Goal: Task Accomplishment & Management: Manage account settings

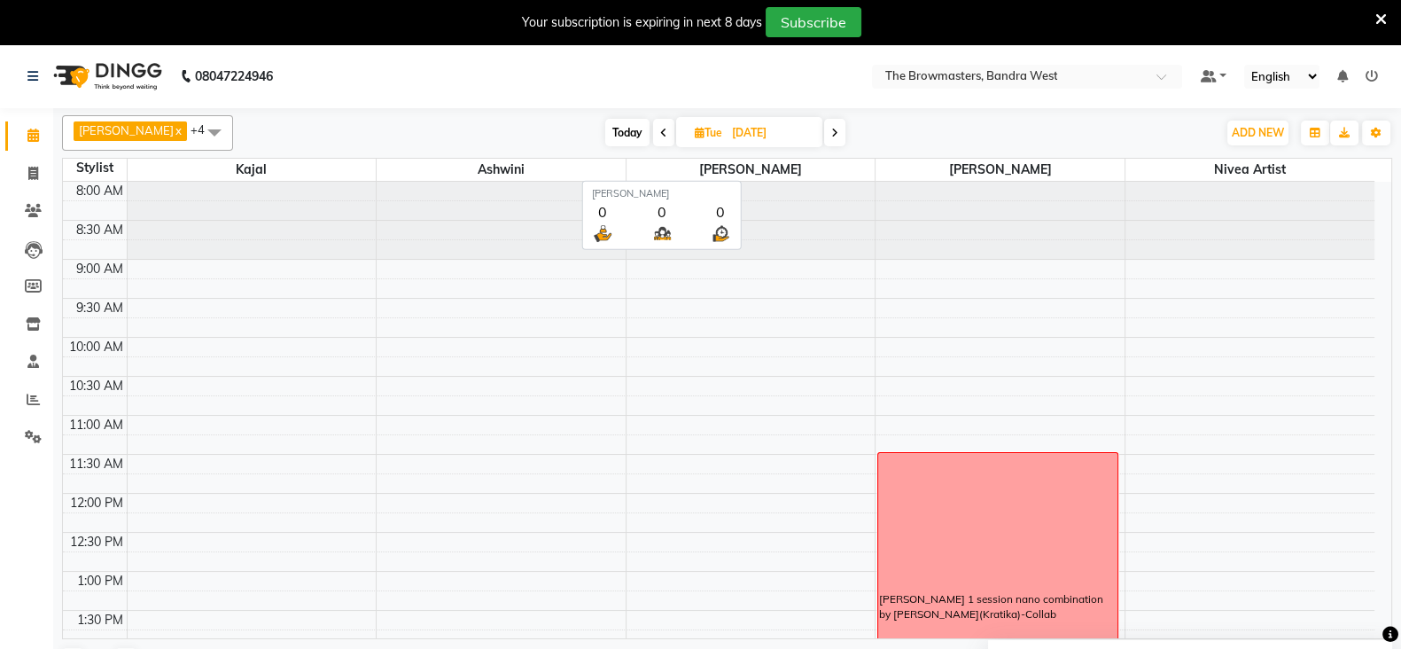
scroll to position [354, 0]
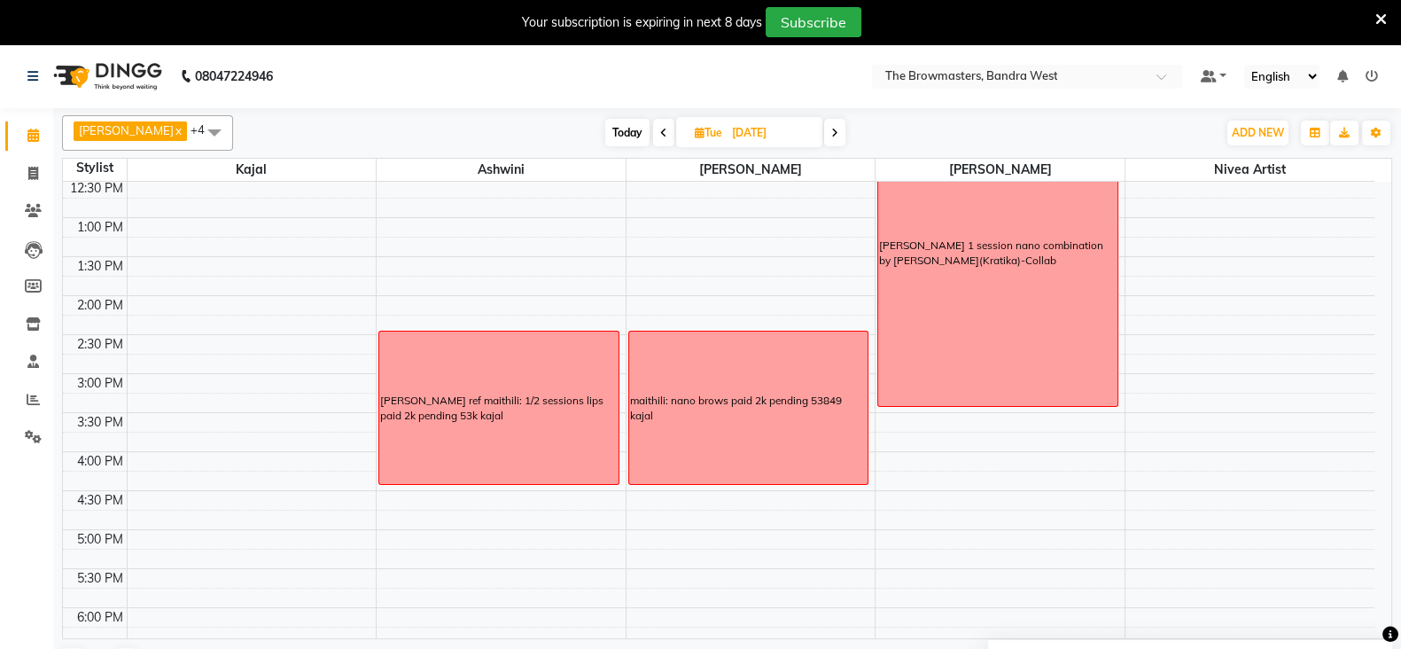
click at [704, 135] on span "Tue" at bounding box center [708, 132] width 36 height 13
select select "9"
select select "2025"
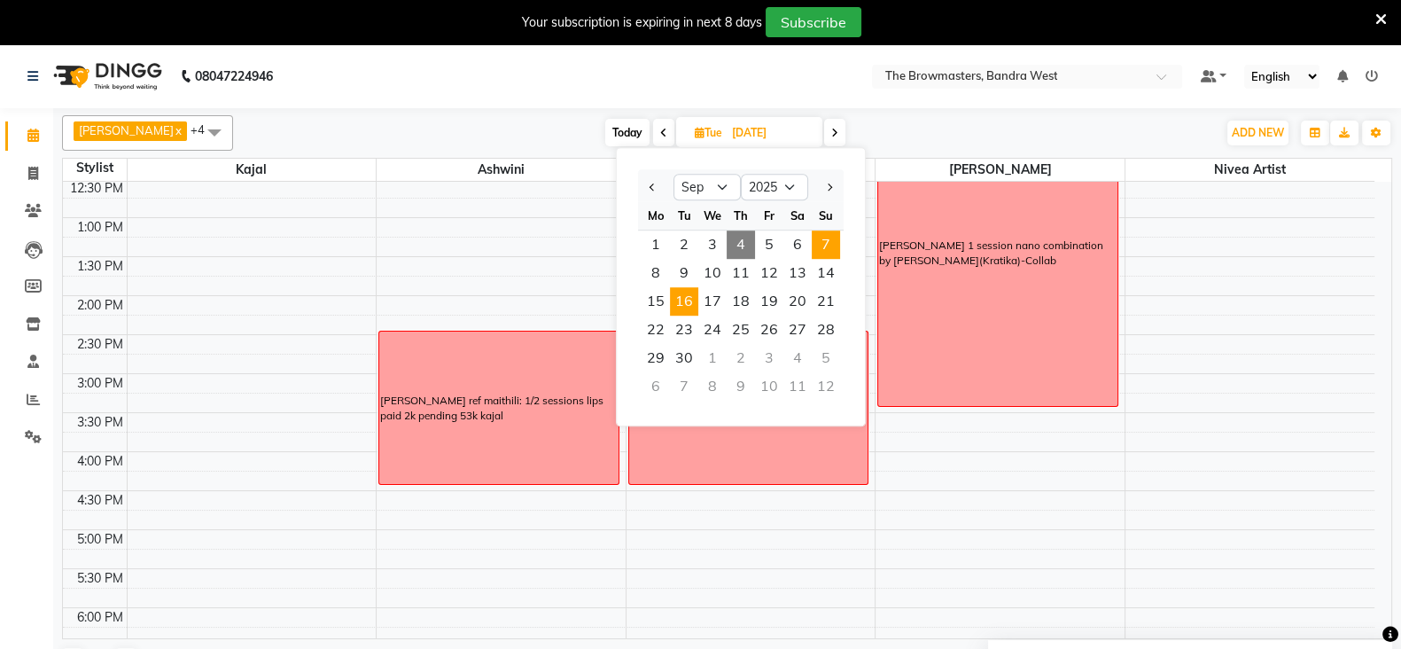
click at [830, 244] on span "7" at bounding box center [826, 244] width 28 height 28
type input "[DATE]"
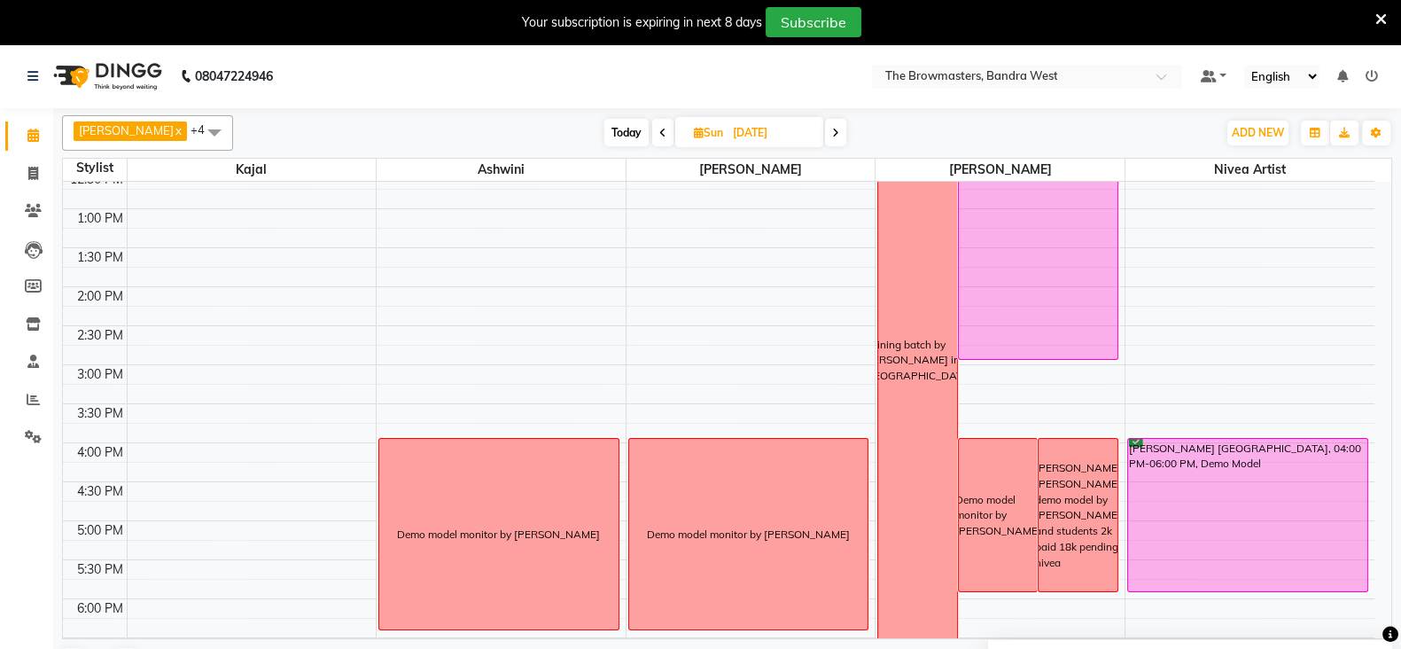
scroll to position [299, 0]
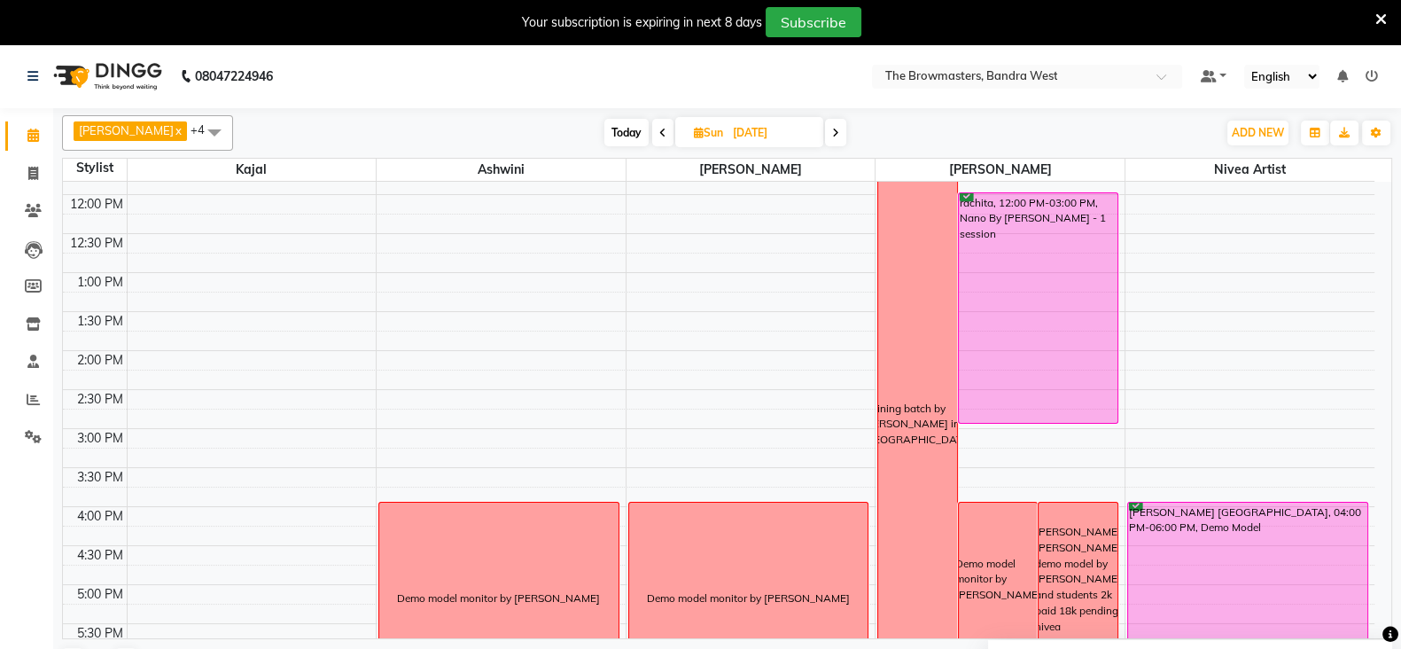
click at [702, 130] on icon at bounding box center [699, 133] width 10 height 12
select select "9"
select select "2025"
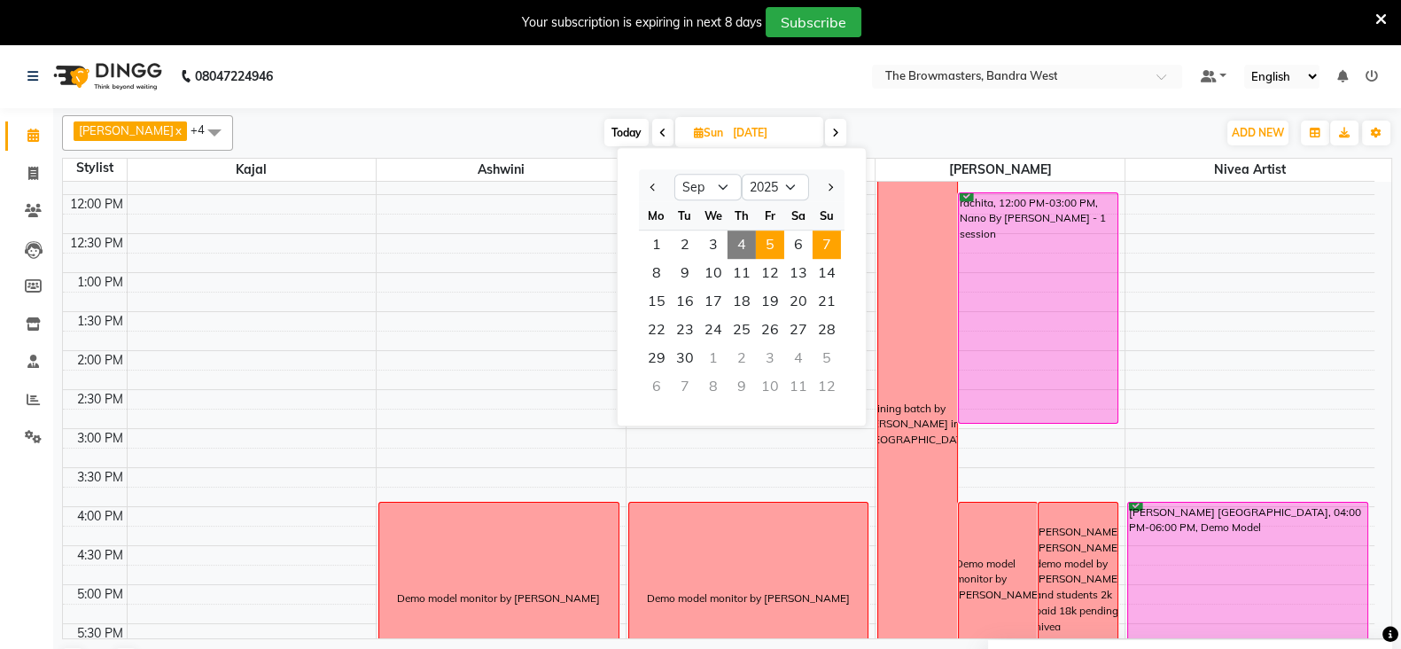
click at [767, 237] on span "5" at bounding box center [770, 244] width 28 height 28
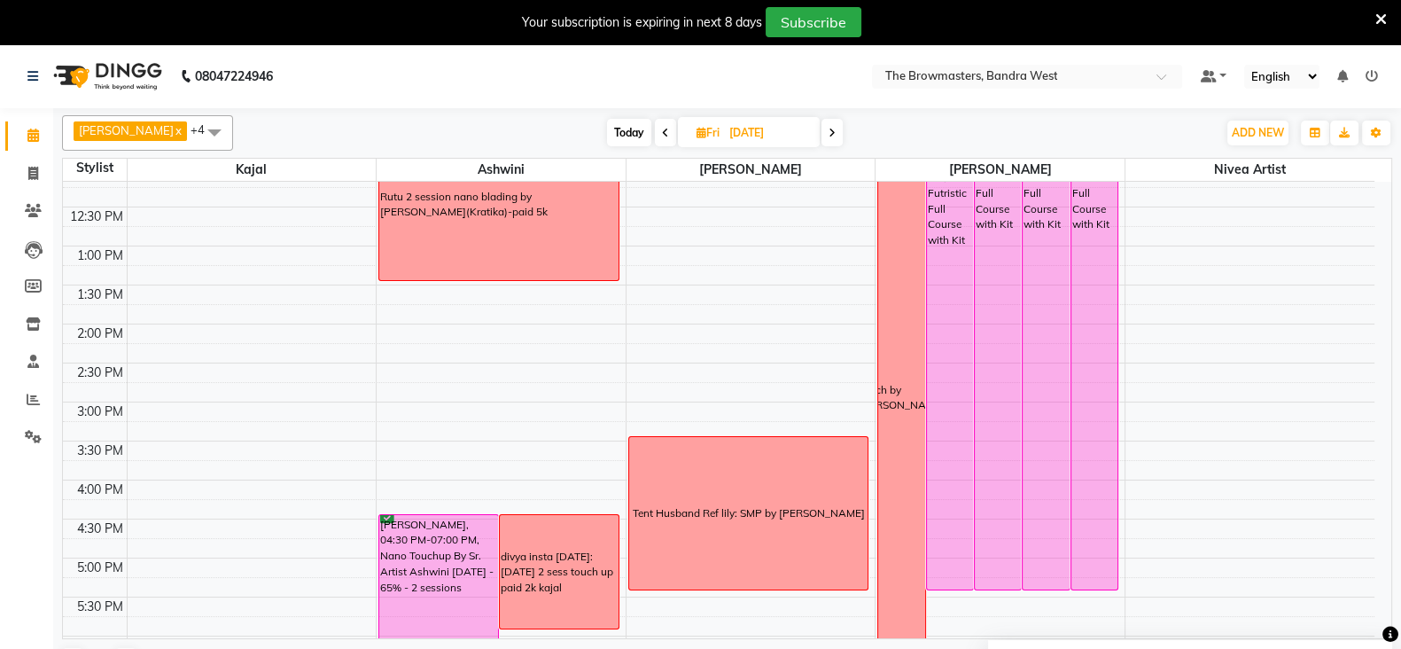
scroll to position [321, 0]
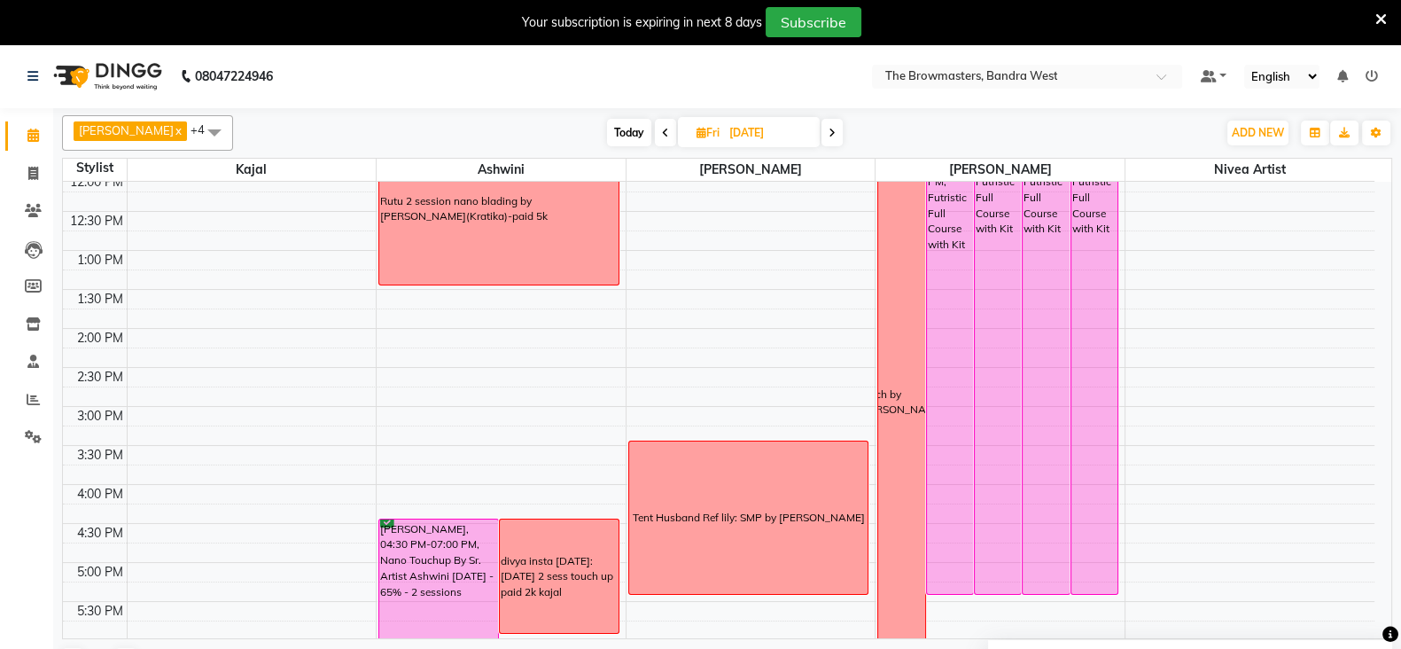
click at [836, 131] on icon at bounding box center [831, 133] width 7 height 11
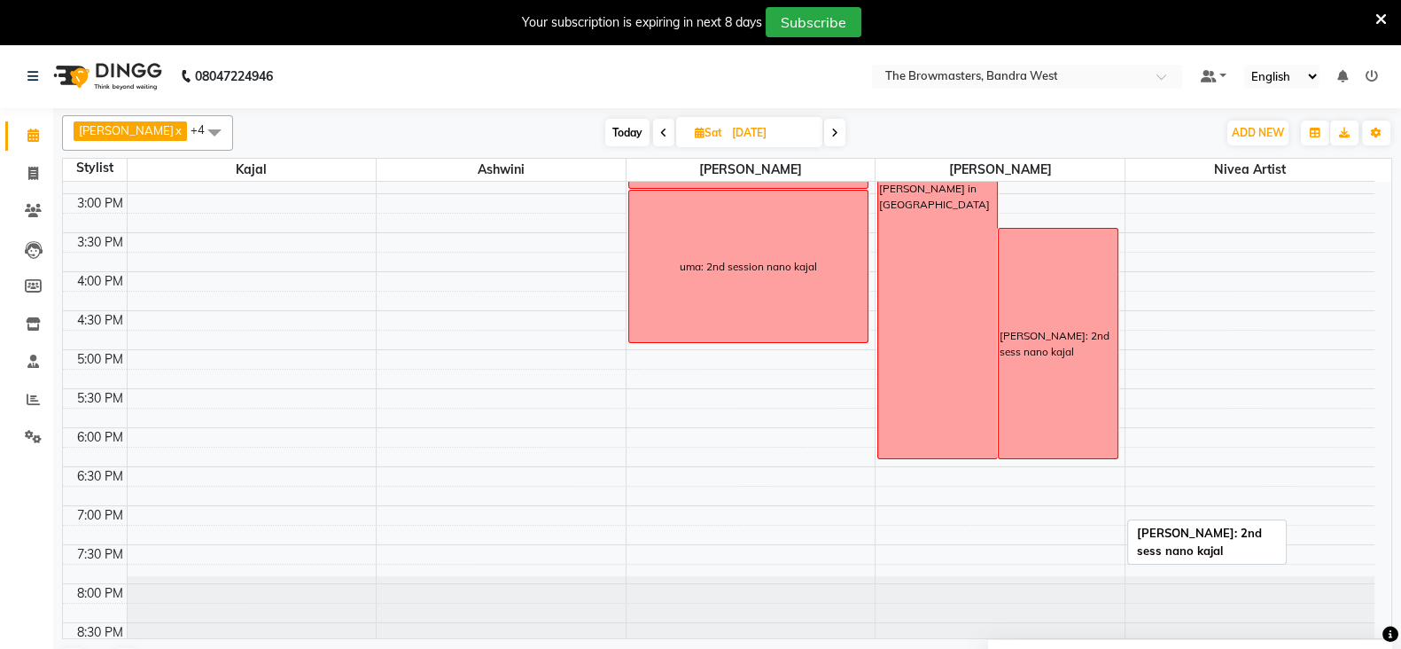
scroll to position [535, 0]
click at [1133, 461] on span "Delete Block Time" at bounding box center [1173, 465] width 100 height 19
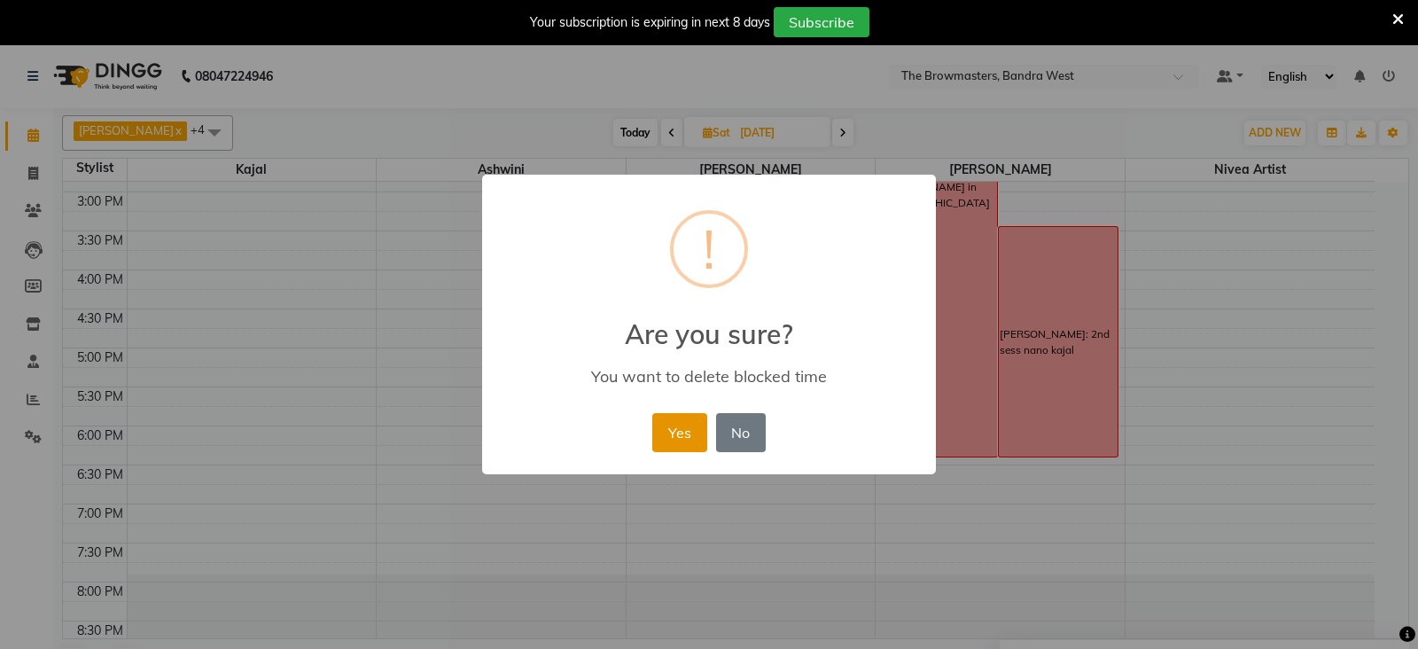
click at [675, 446] on button "Yes" at bounding box center [679, 432] width 54 height 39
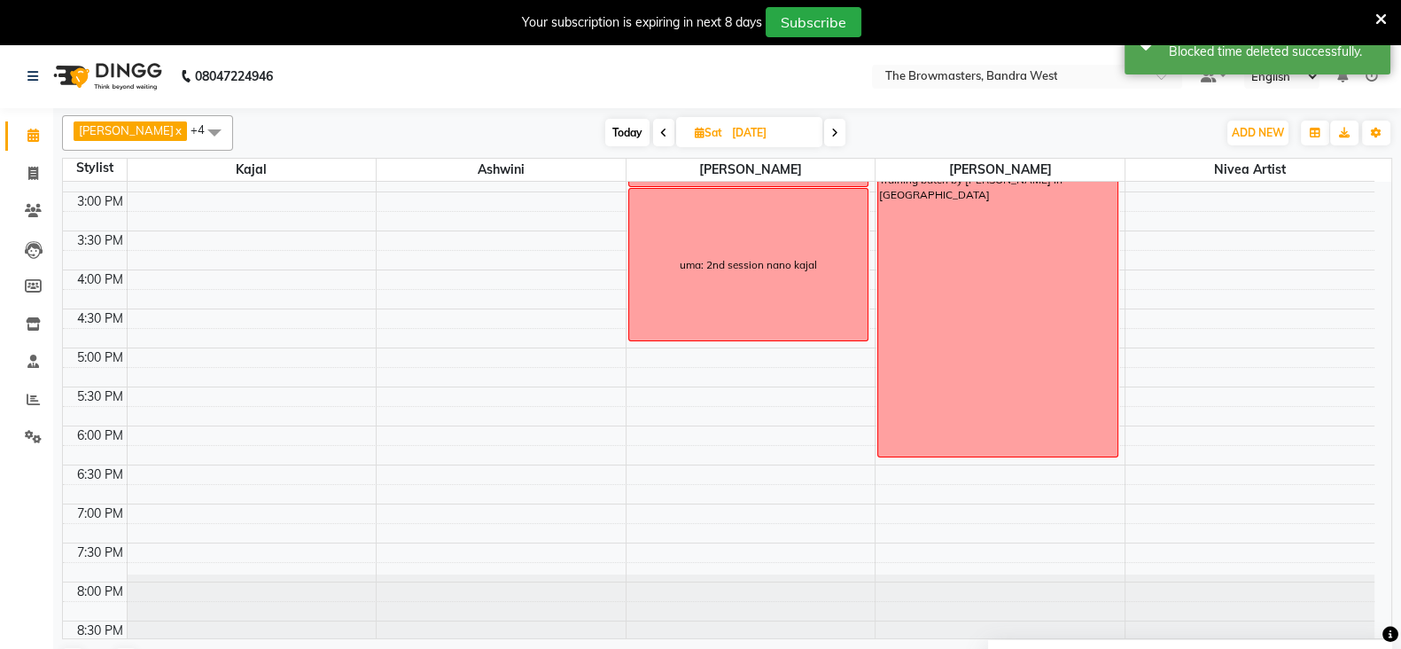
click at [838, 128] on icon at bounding box center [834, 133] width 7 height 11
type input "[DATE]"
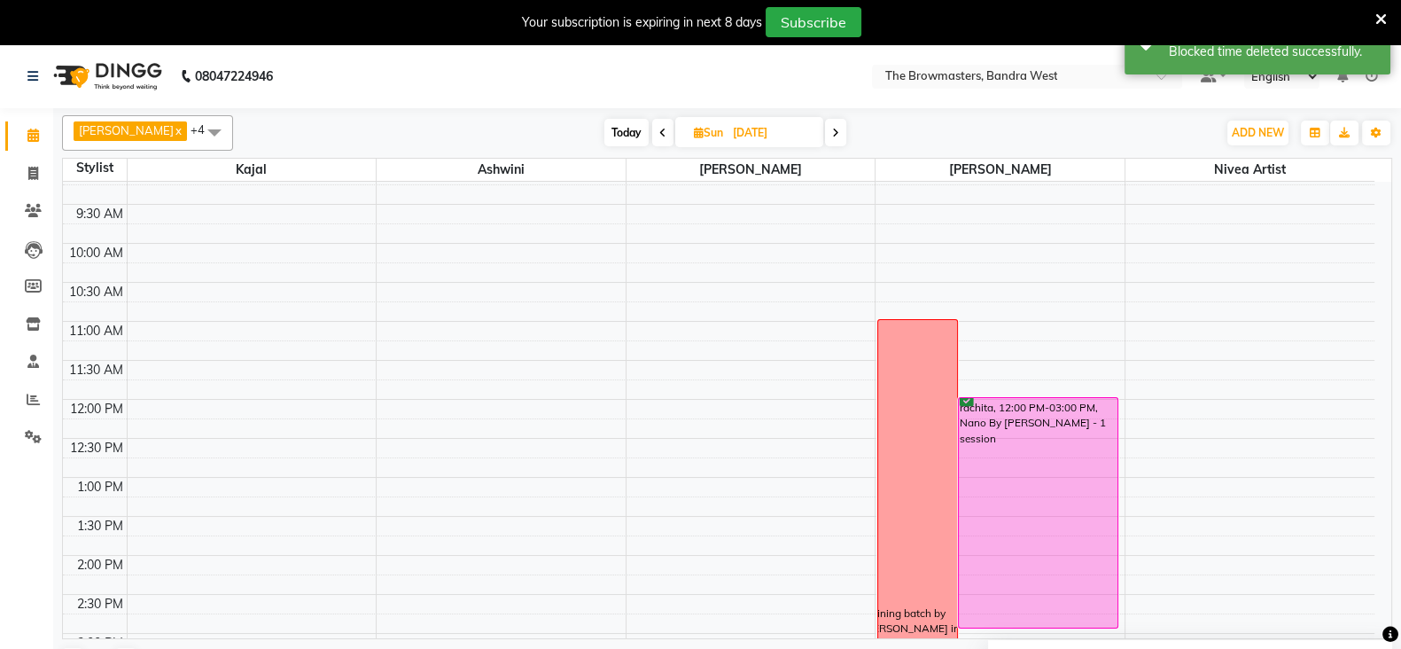
scroll to position [378, 0]
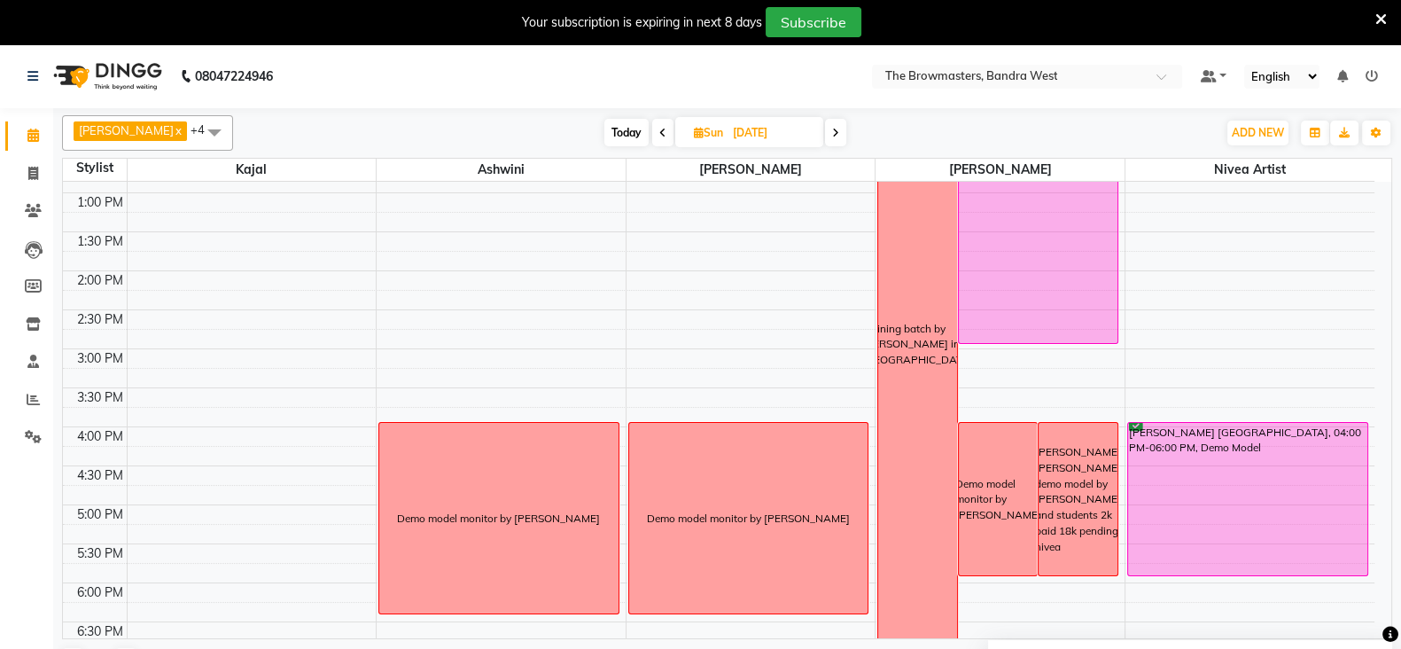
click at [701, 131] on icon at bounding box center [699, 133] width 10 height 12
select select "9"
select select "2025"
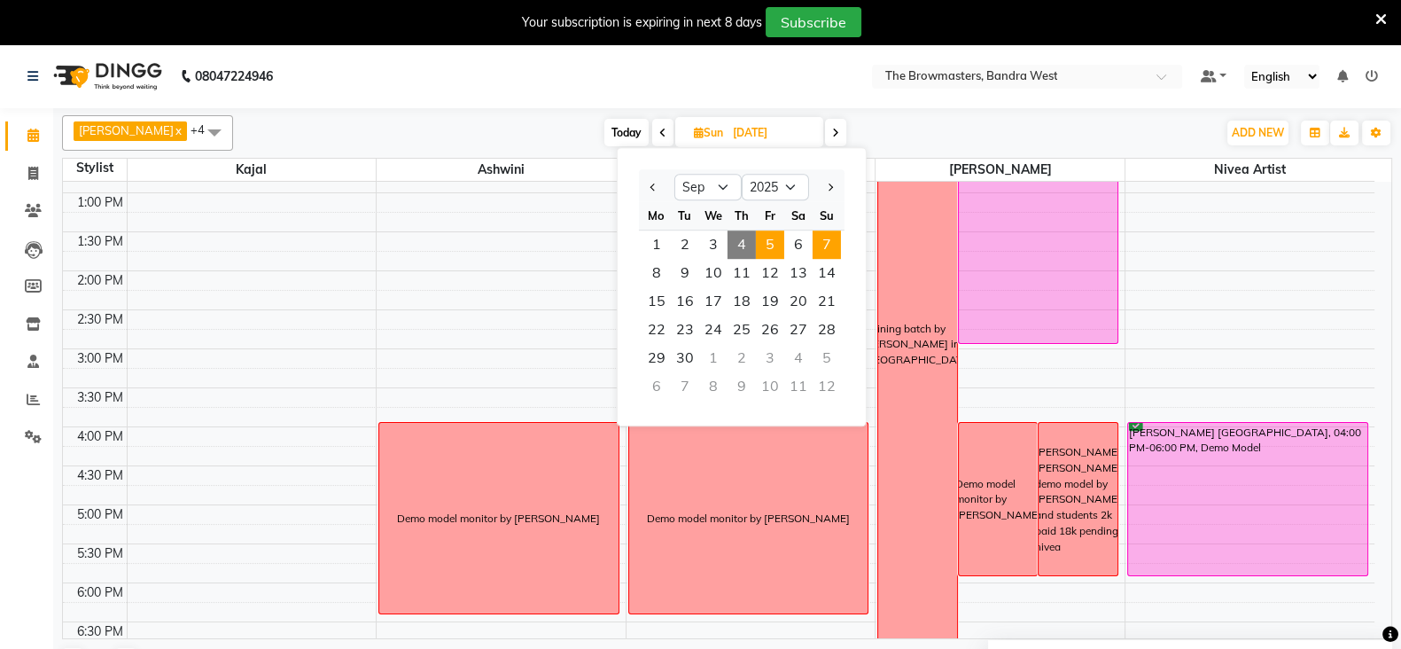
click at [769, 237] on span "5" at bounding box center [770, 244] width 28 height 28
type input "[DATE]"
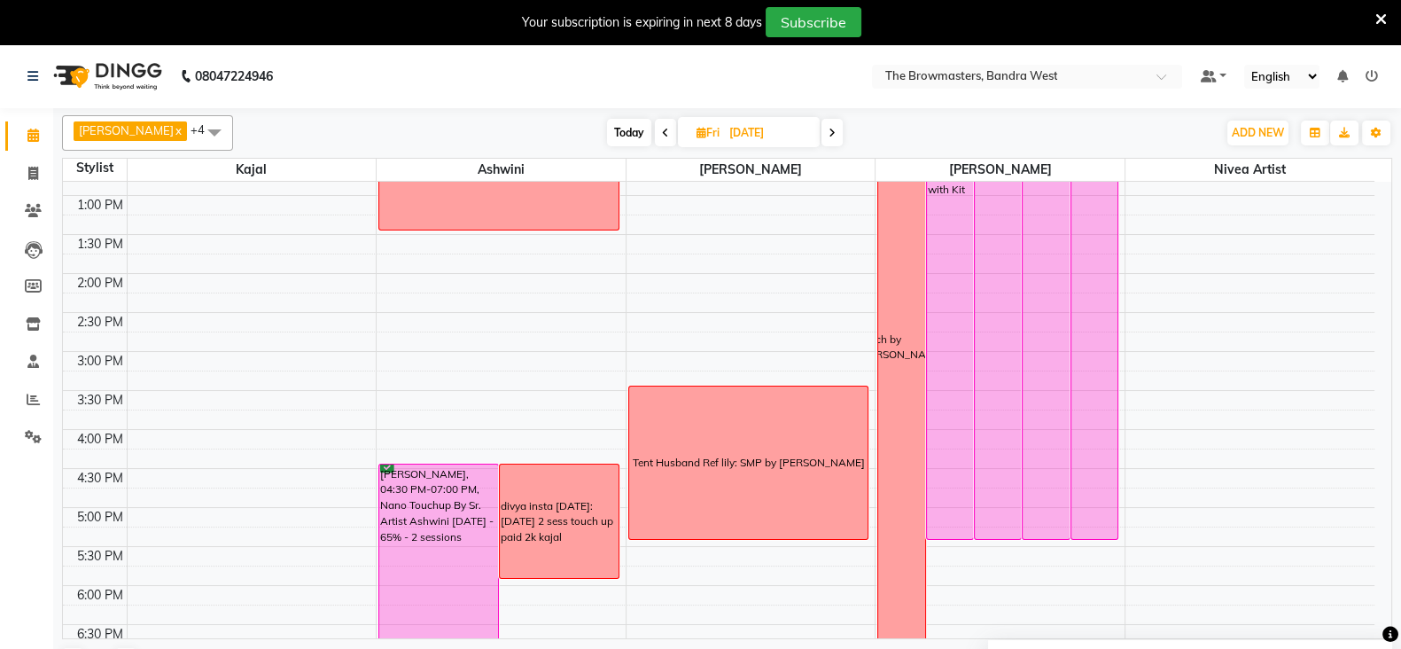
scroll to position [461, 0]
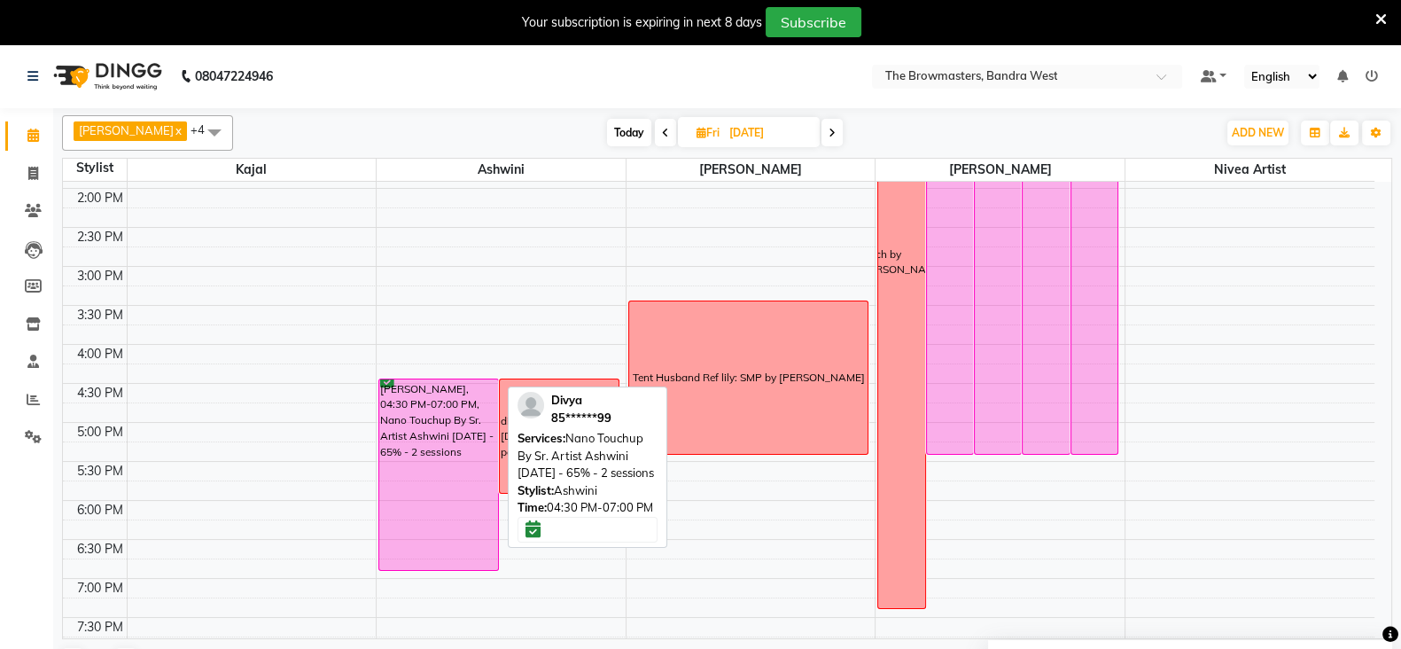
click at [484, 540] on div "[PERSON_NAME], 04:30 PM-07:00 PM, Nano Touchup By Sr. Artist Ashwini [DATE] - 6…" at bounding box center [438, 474] width 119 height 190
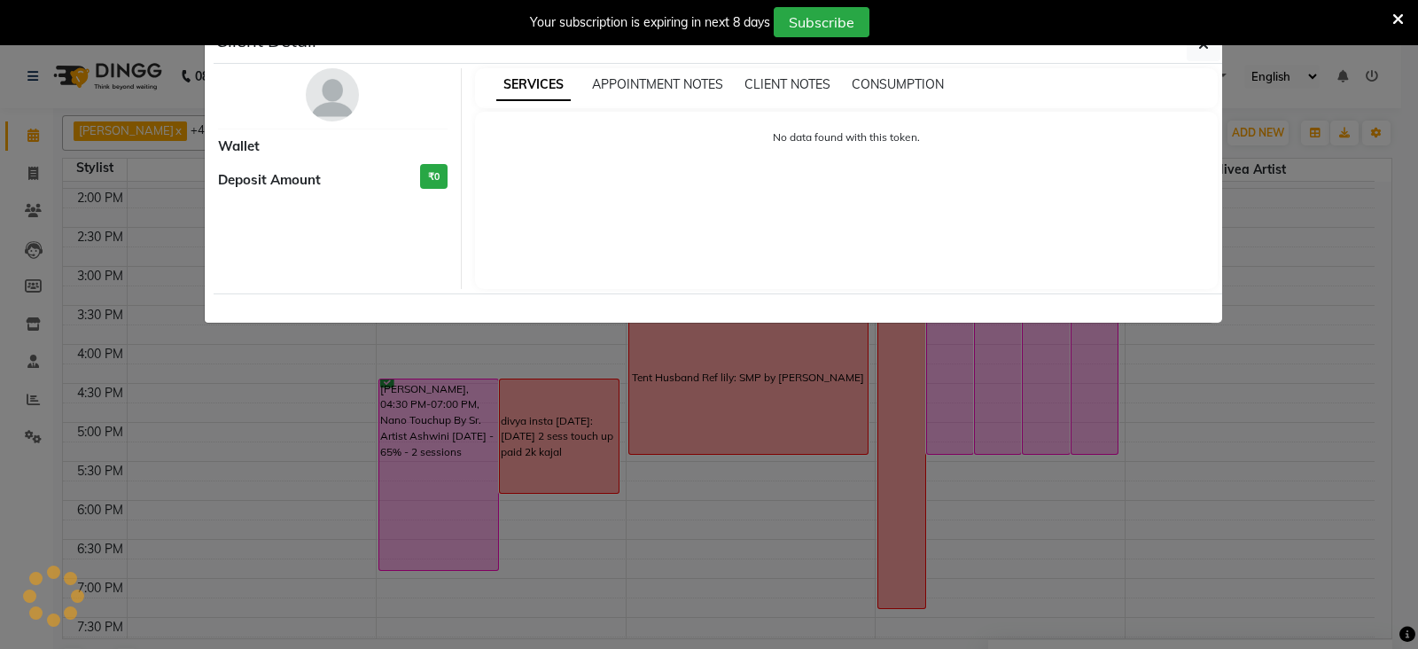
select select "6"
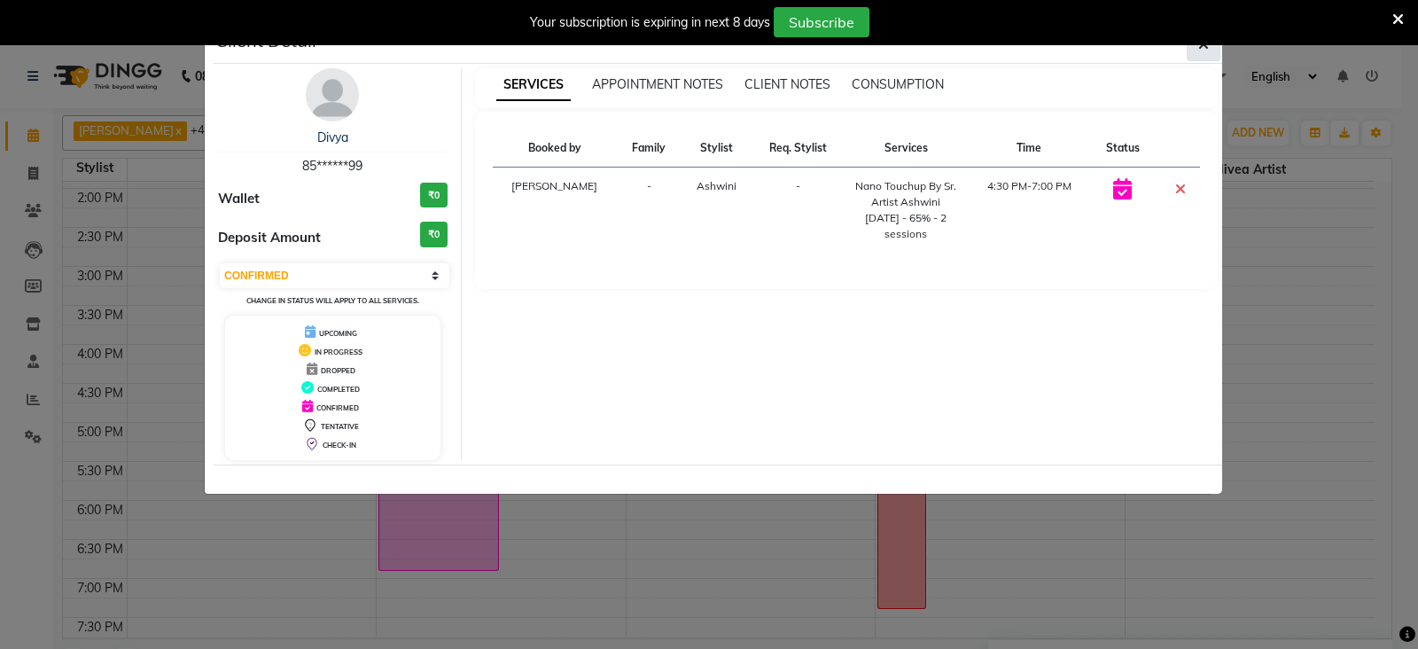
click at [1204, 50] on icon "button" at bounding box center [1203, 44] width 11 height 14
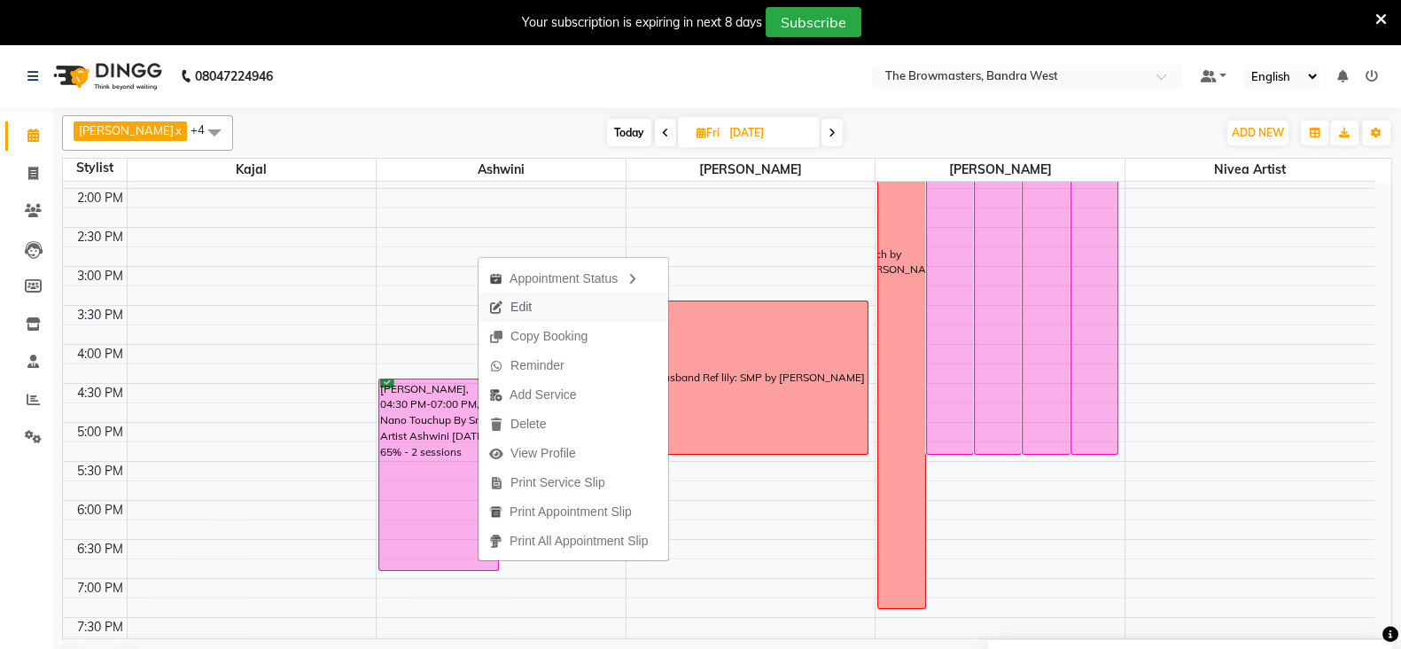
click at [556, 309] on button "Edit" at bounding box center [573, 306] width 190 height 29
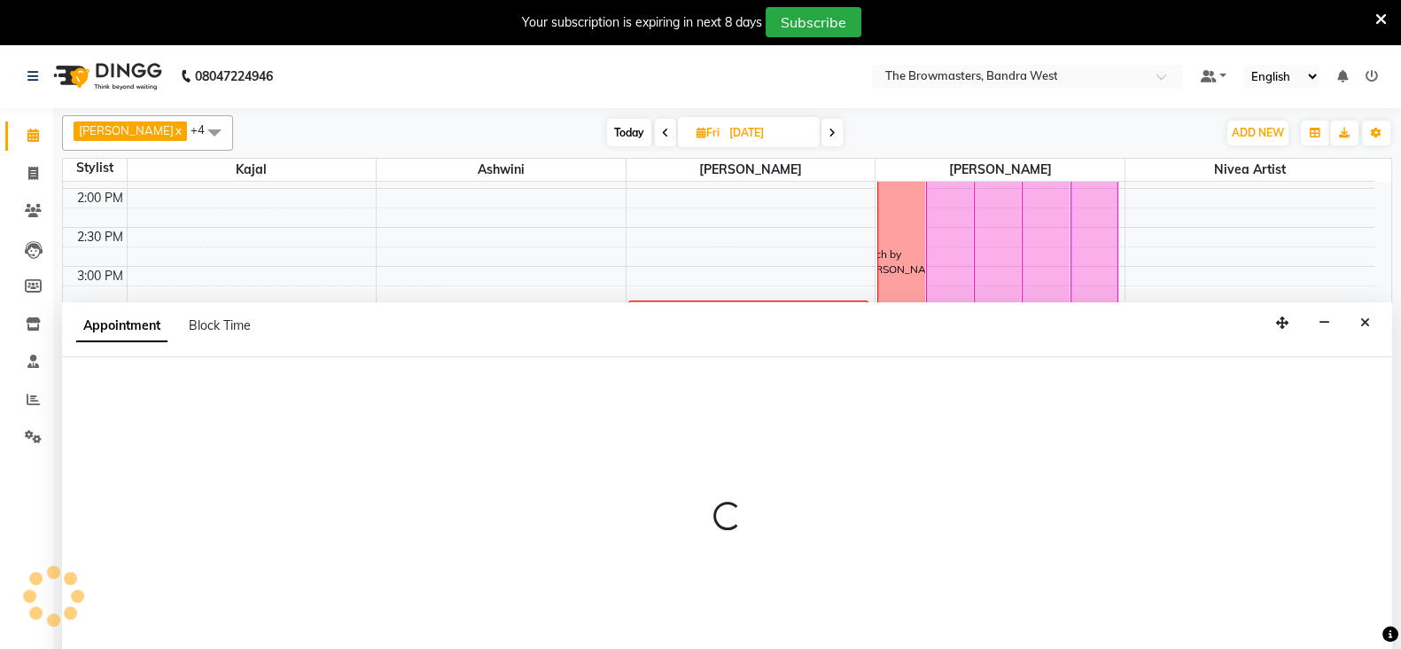
scroll to position [43, 0]
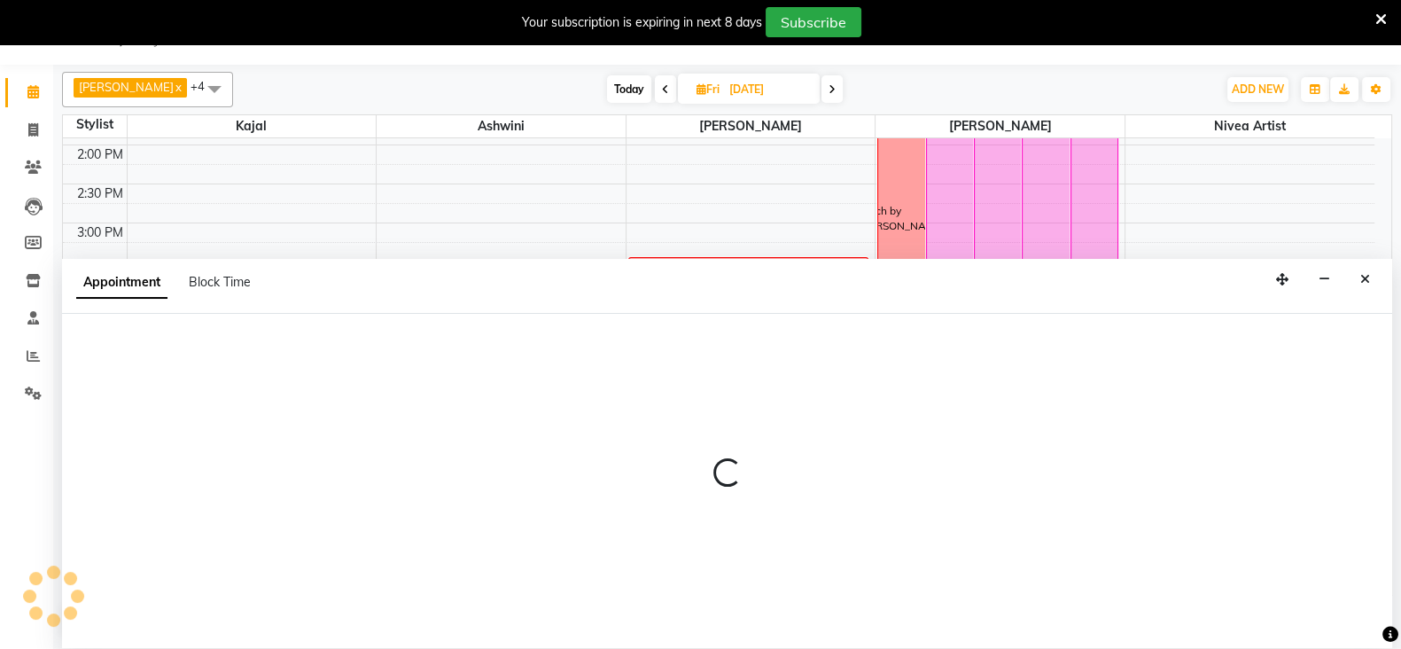
select select "tentative"
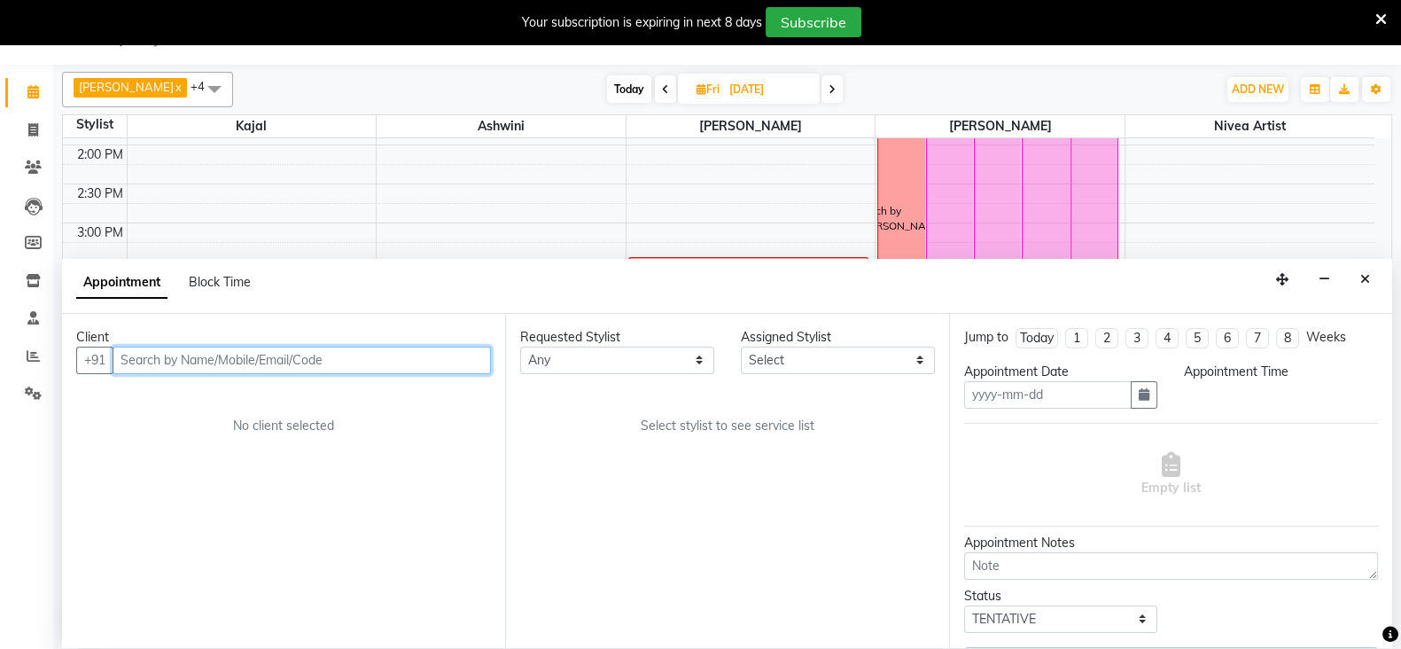
type input "[DATE]"
select select "confirm booking"
select select "990"
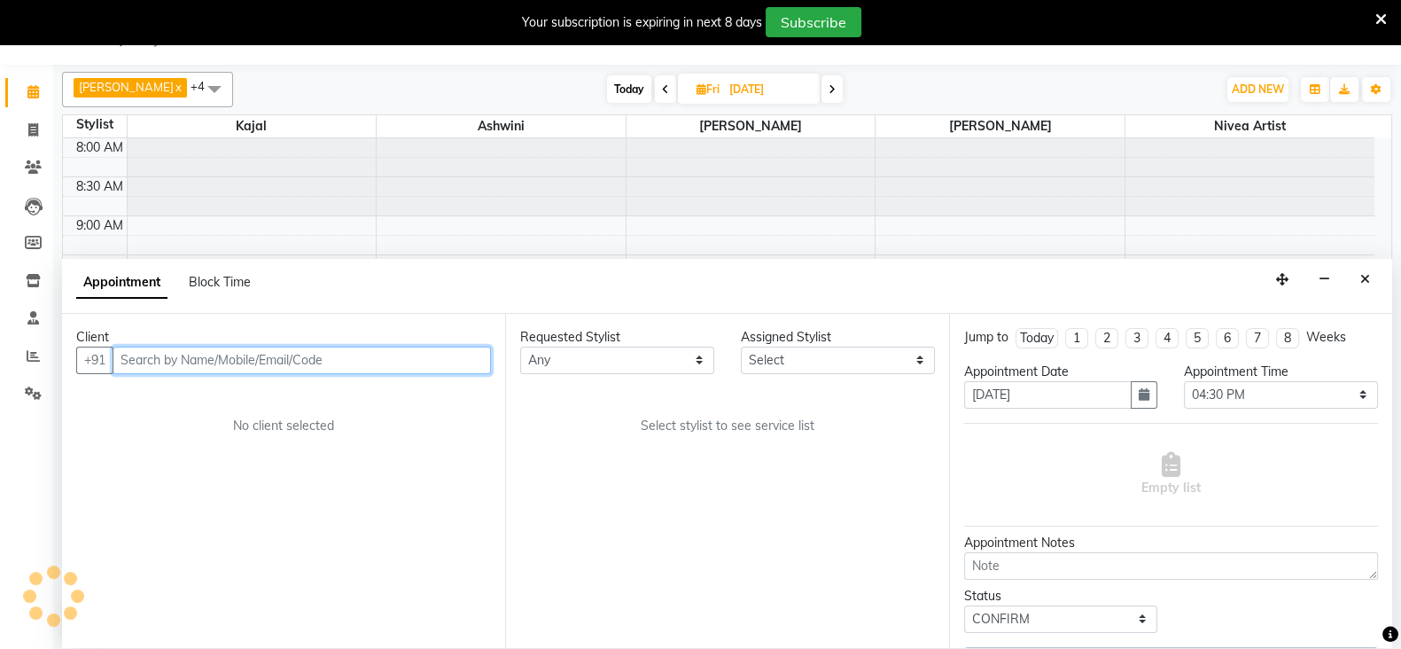
select select "64306"
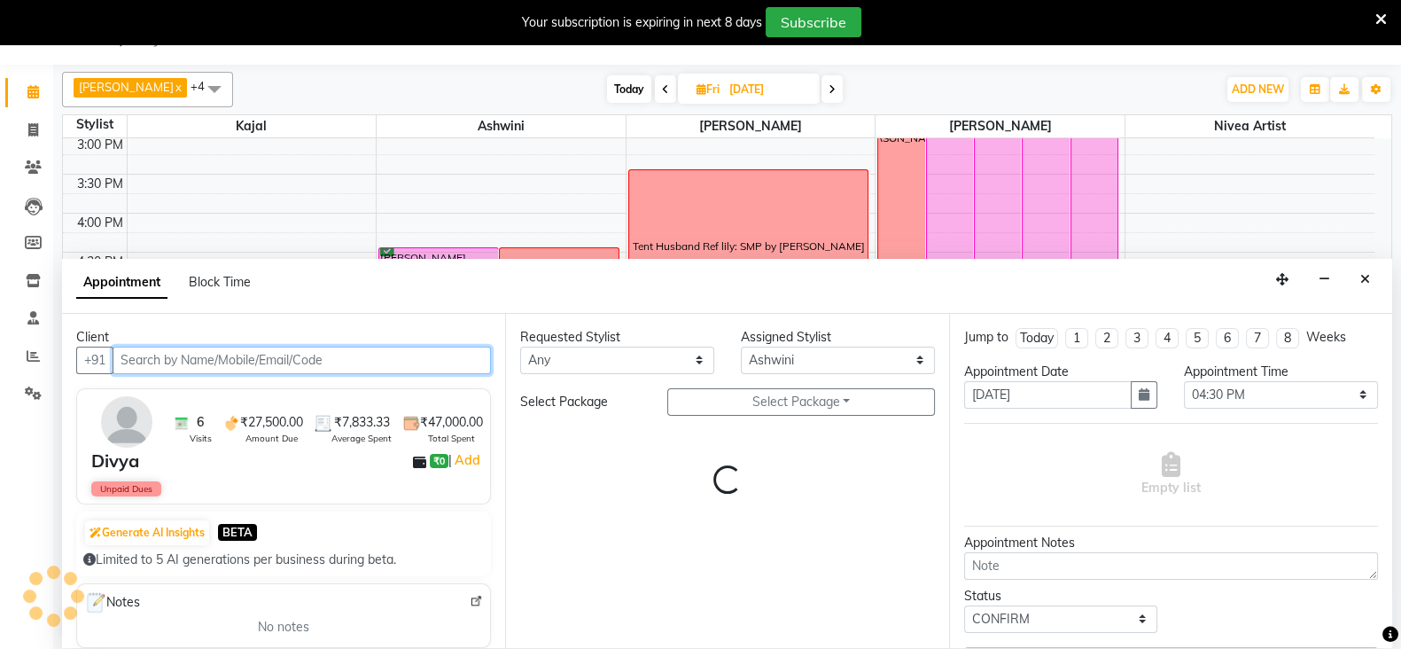
select select "3501"
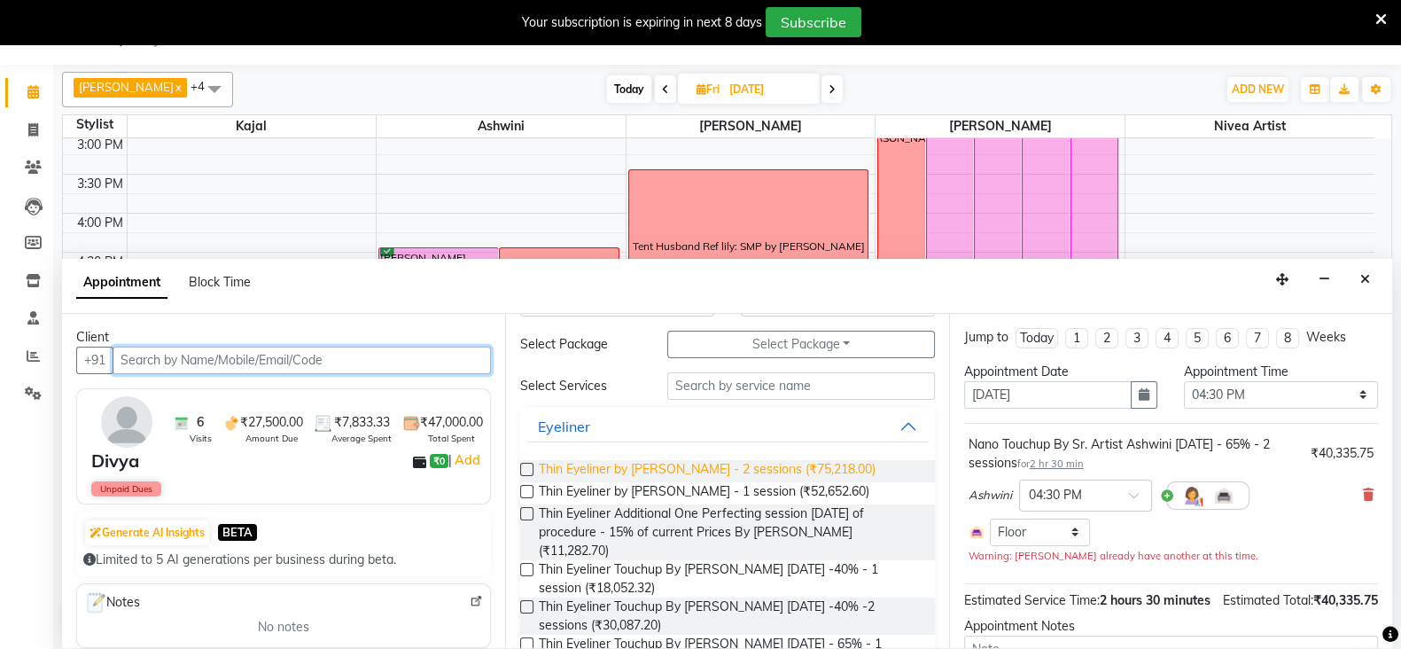
scroll to position [58, 0]
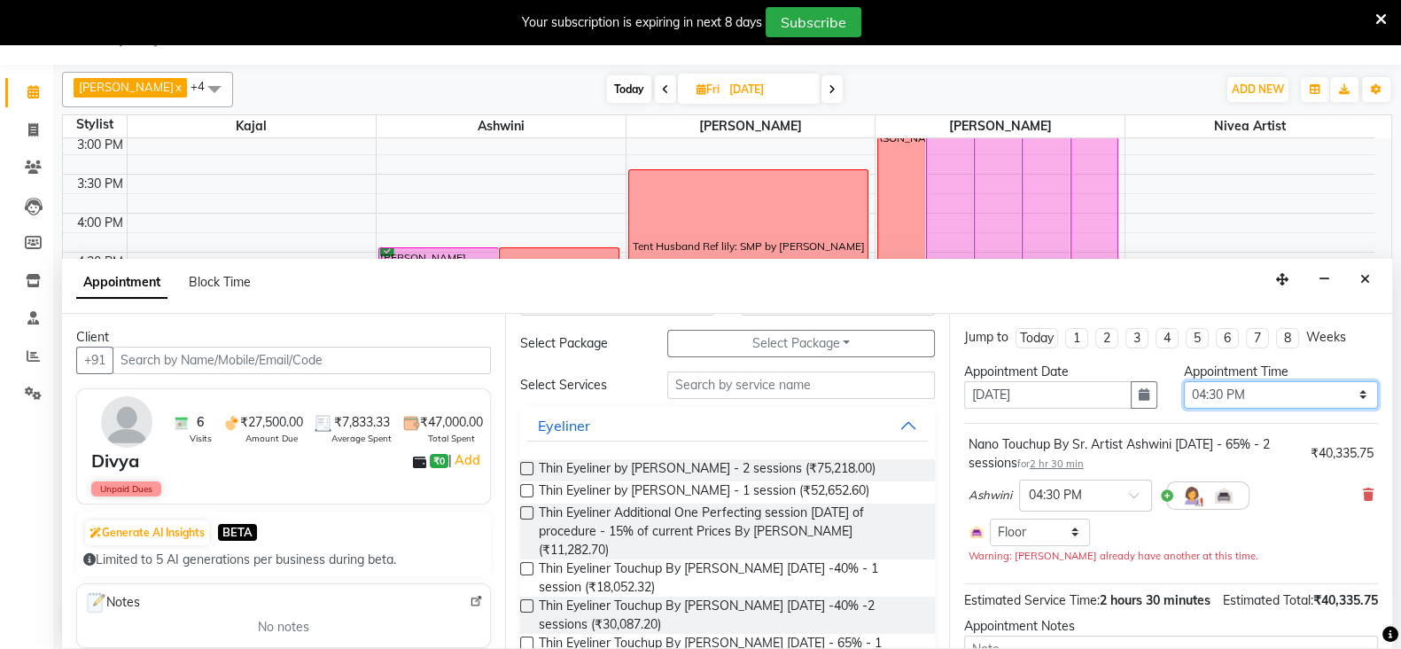
click at [1257, 387] on select "Select 09:00 AM 09:15 AM 09:30 AM 09:45 AM 10:00 AM 10:15 AM 10:30 AM 10:45 AM …" at bounding box center [1281, 394] width 194 height 27
select select "960"
click at [1184, 381] on select "Select 09:00 AM 09:15 AM 09:30 AM 09:45 AM 10:00 AM 10:15 AM 10:30 AM 10:45 AM …" at bounding box center [1281, 394] width 194 height 27
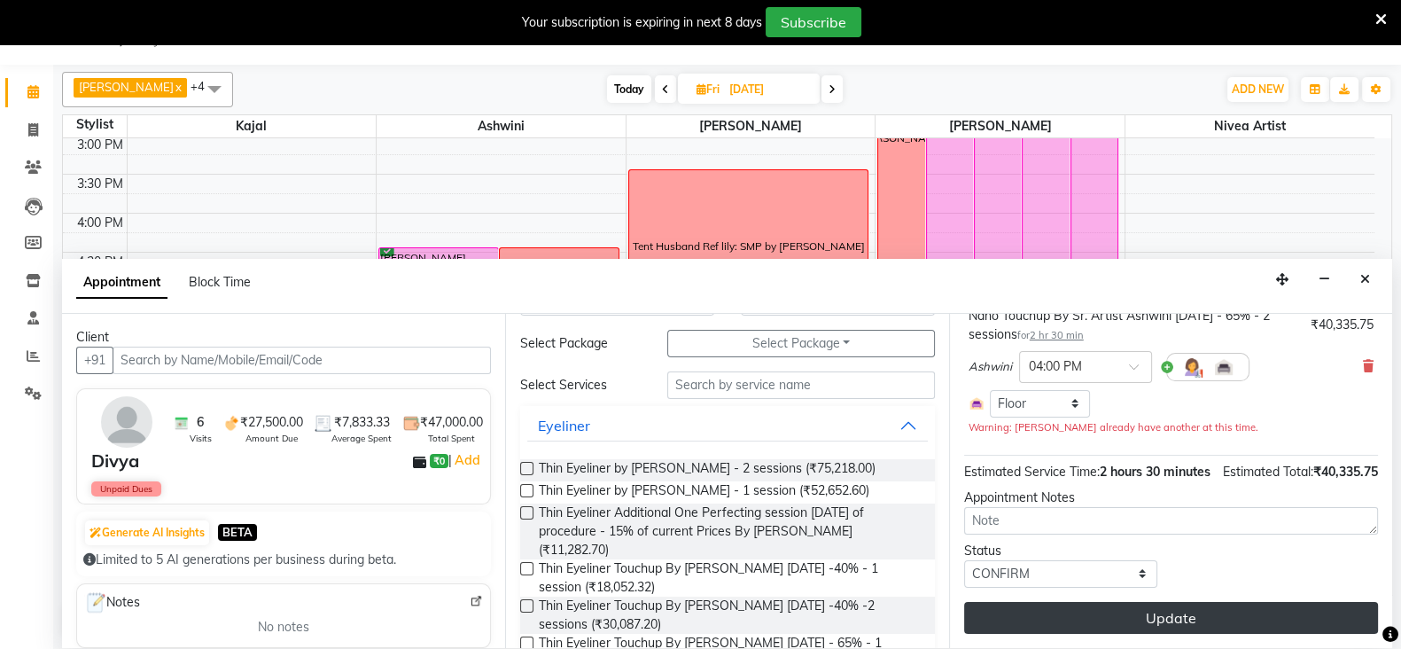
click at [1169, 624] on button "Update" at bounding box center [1171, 618] width 414 height 32
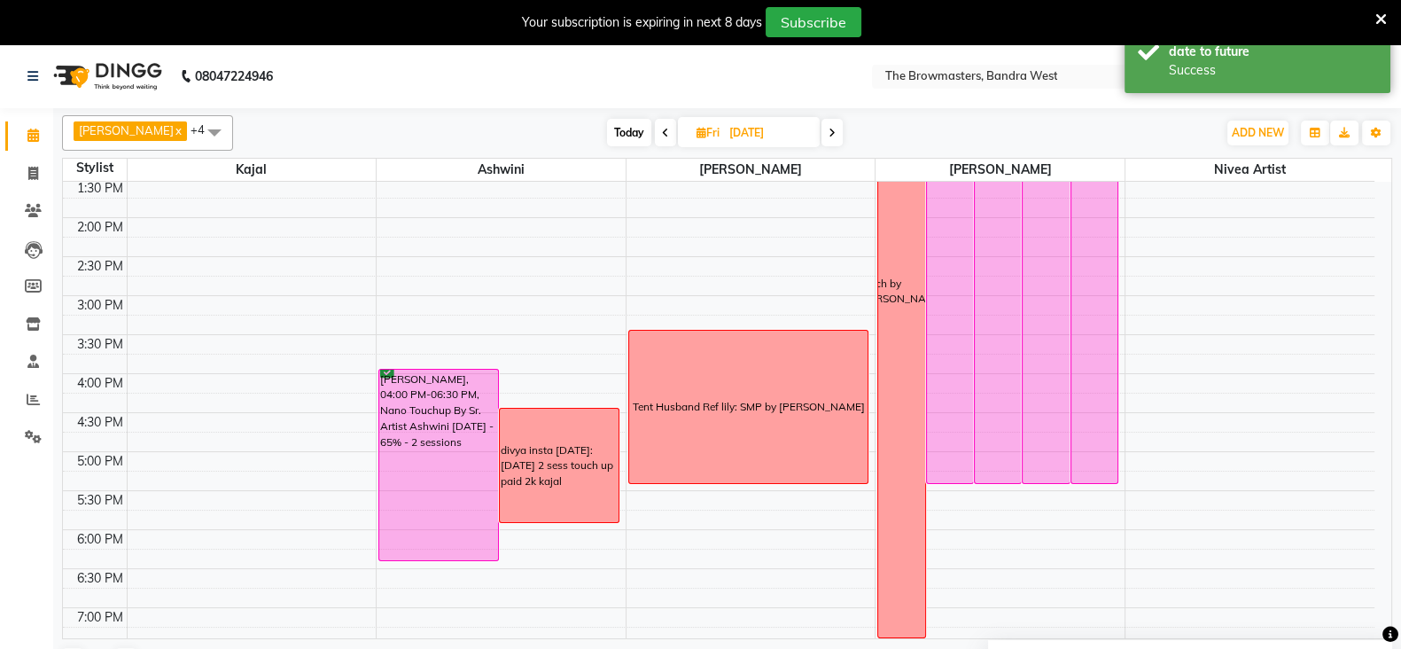
scroll to position [427, 0]
